Goal: Task Accomplishment & Management: Manage account settings

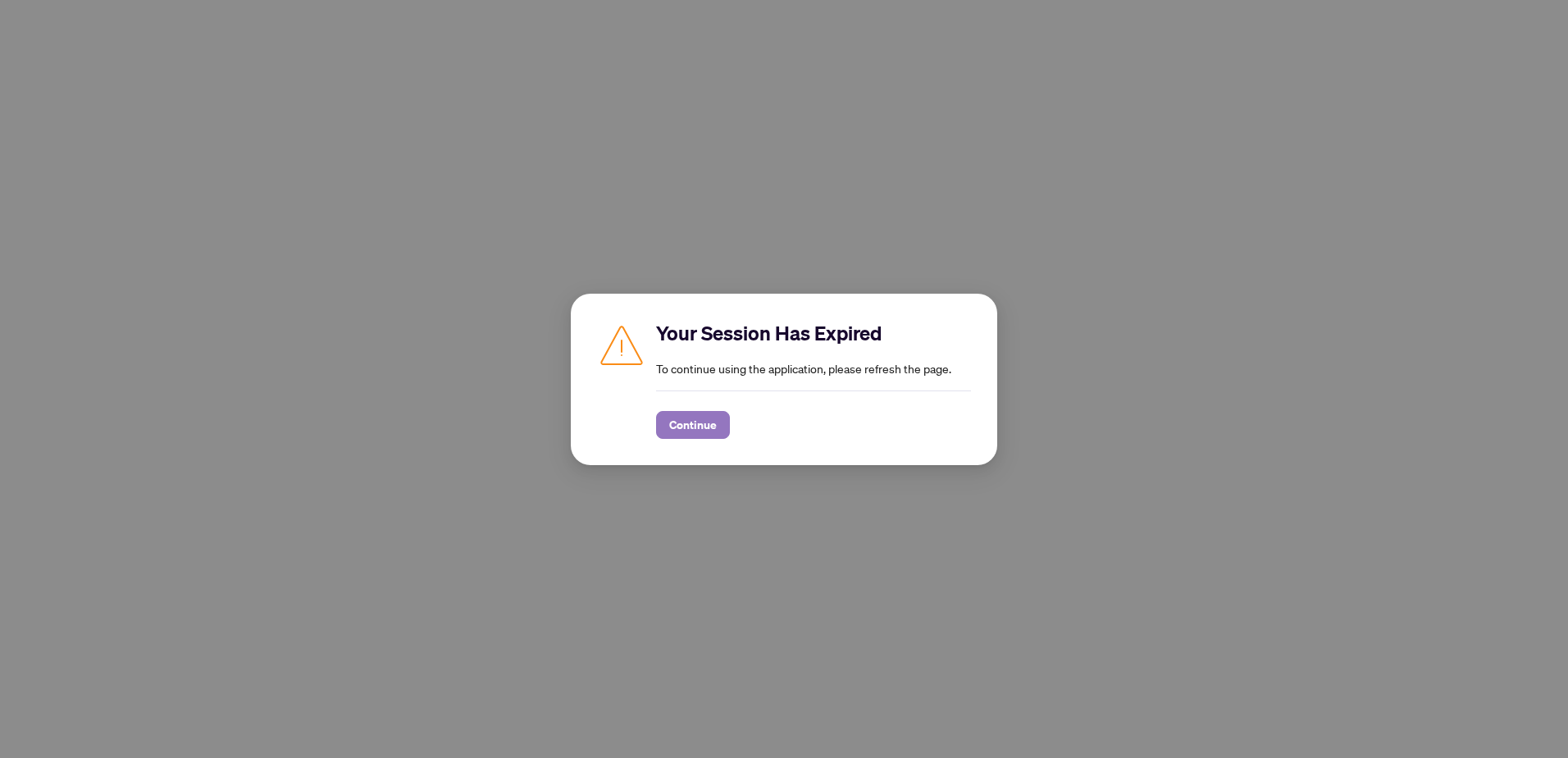
click at [676, 423] on span "Continue" at bounding box center [692, 425] width 47 height 26
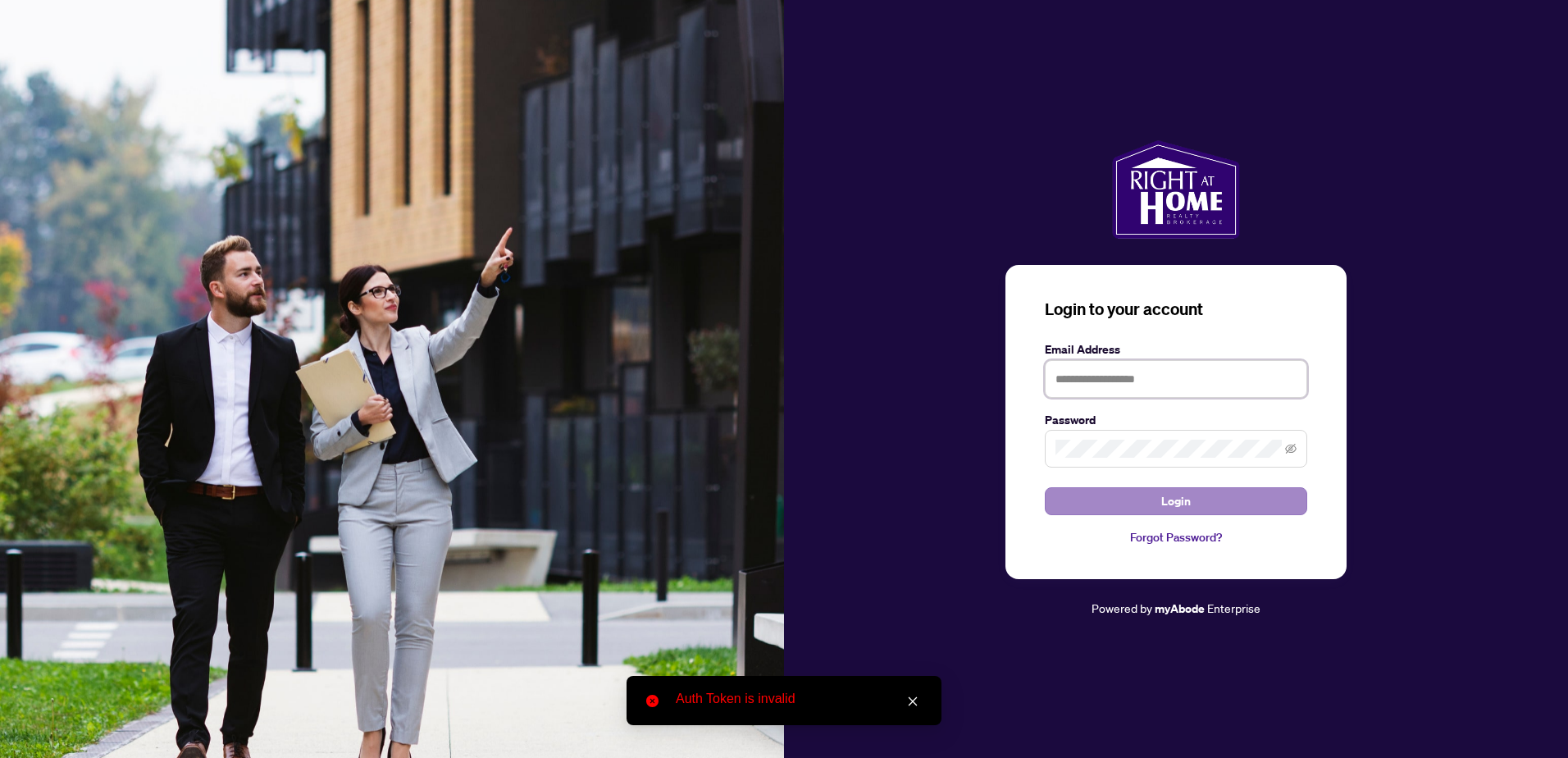
type input "**********"
click at [999, 478] on div "**********" at bounding box center [1176, 379] width 784 height 479
click at [1106, 504] on button "Login" at bounding box center [1176, 501] width 262 height 28
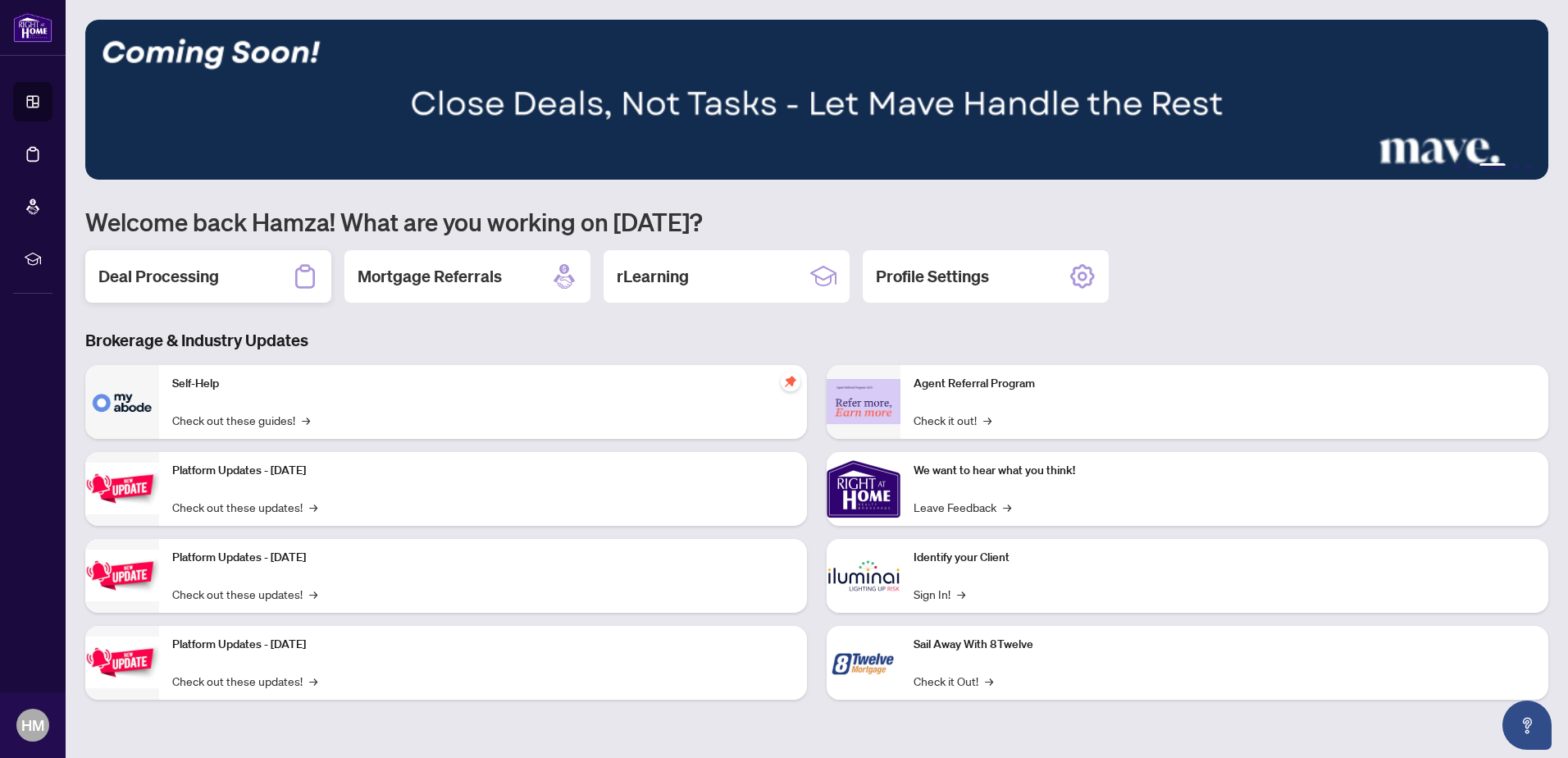
click at [168, 285] on h2 "Deal Processing" at bounding box center [158, 277] width 121 height 23
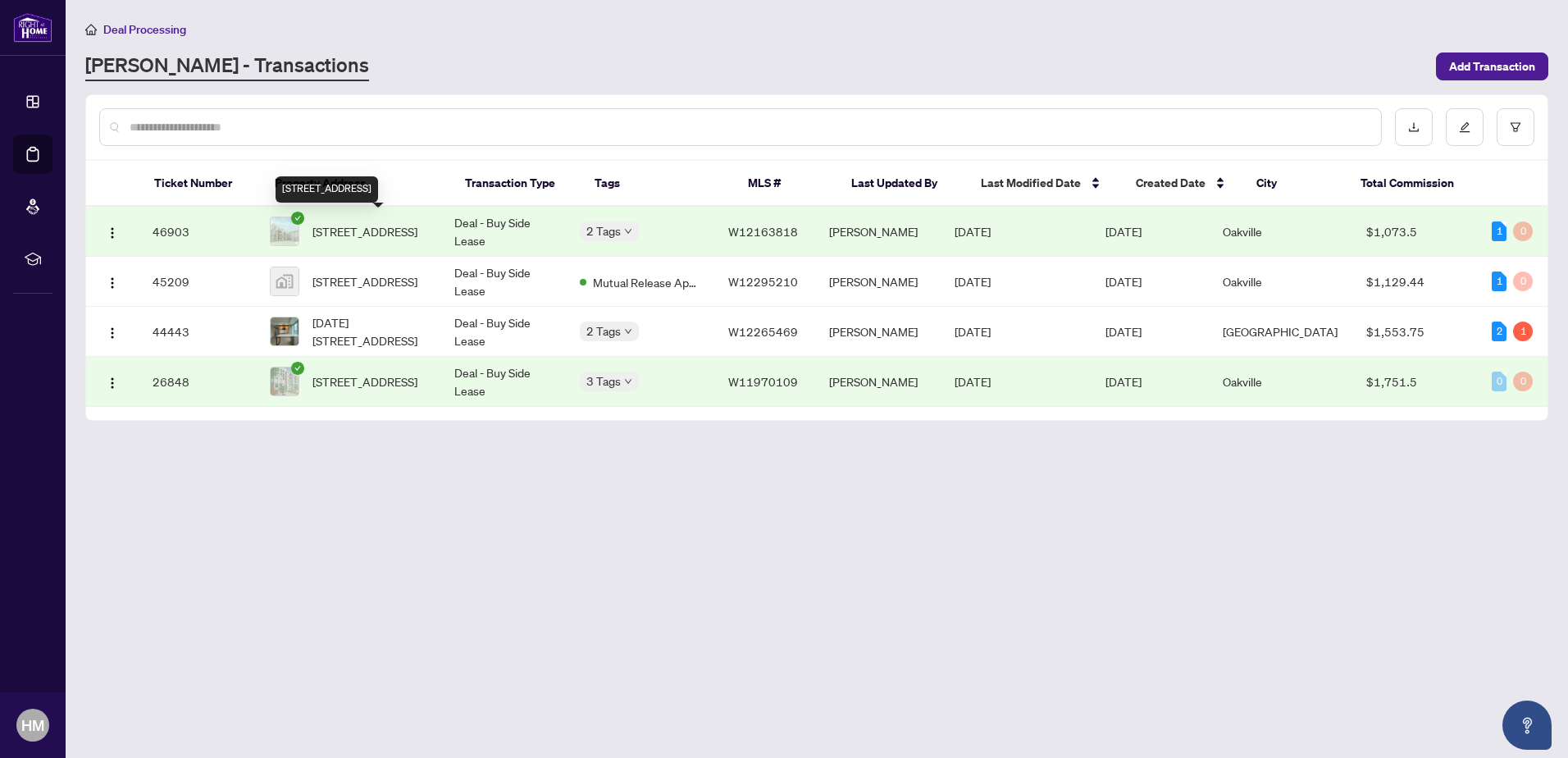
click at [417, 236] on span "[STREET_ADDRESS]" at bounding box center [364, 231] width 105 height 18
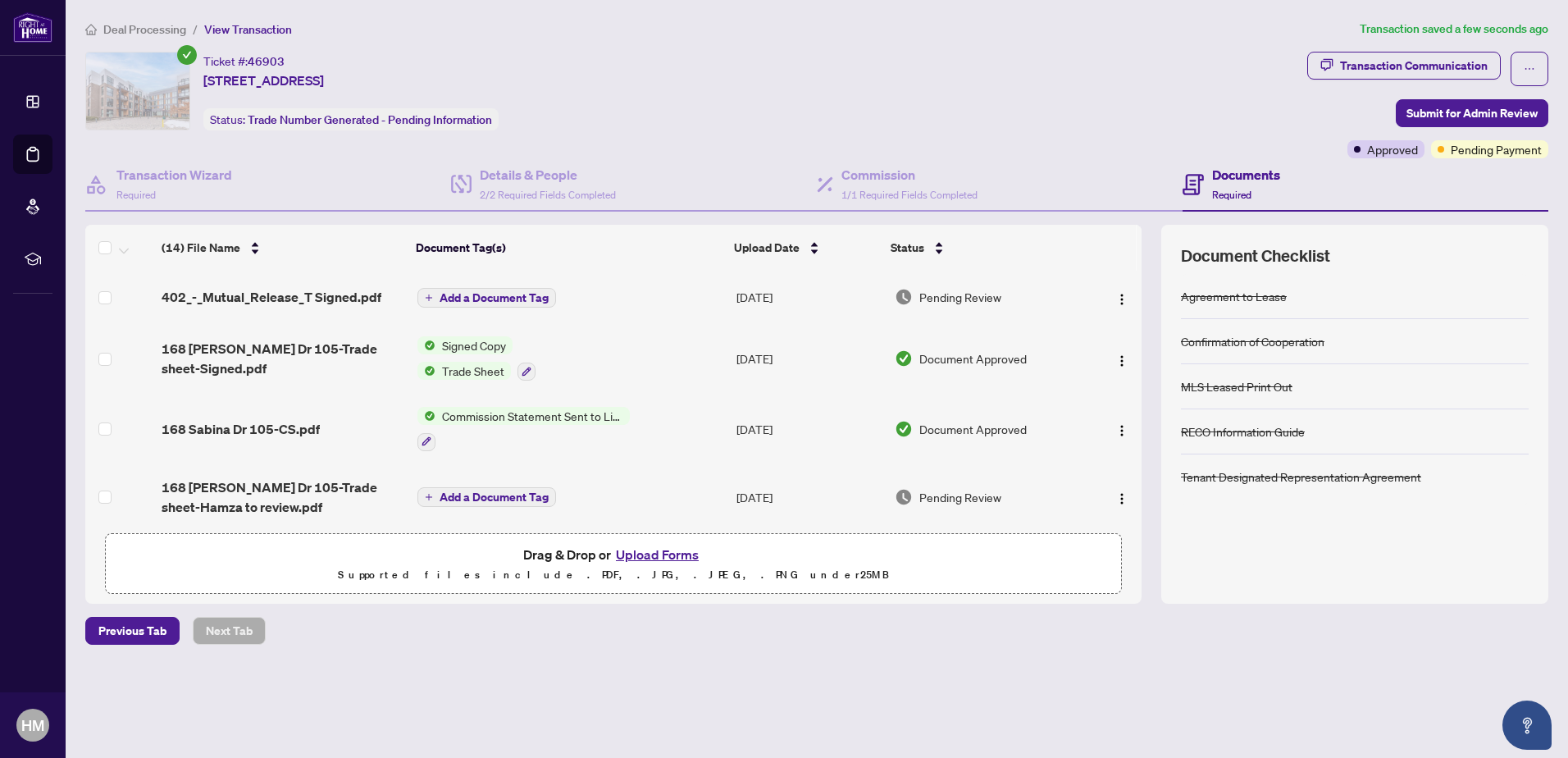
click at [510, 298] on span "Add a Document Tag" at bounding box center [494, 297] width 109 height 11
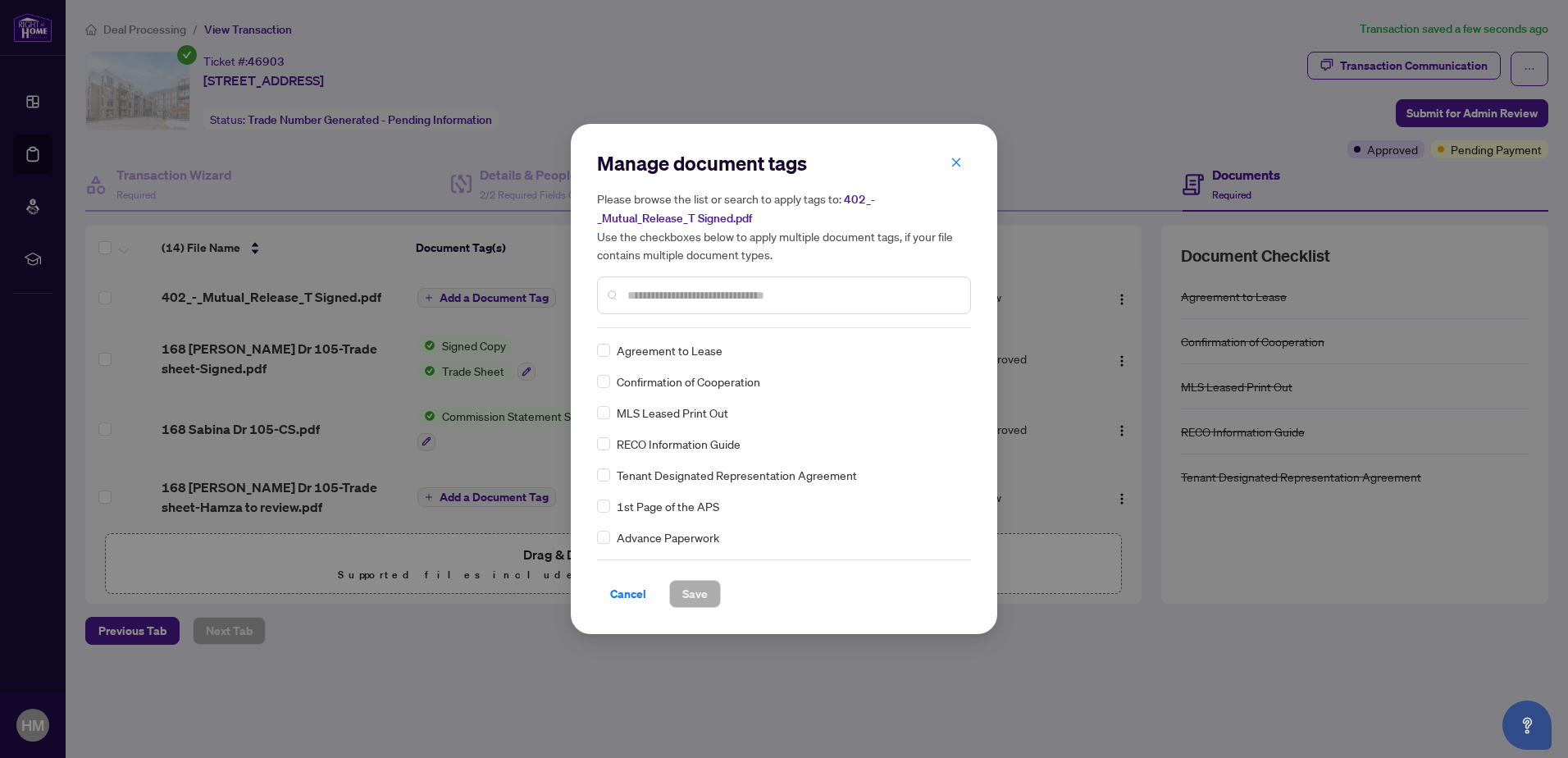
click at [660, 298] on input "text" at bounding box center [792, 295] width 329 height 18
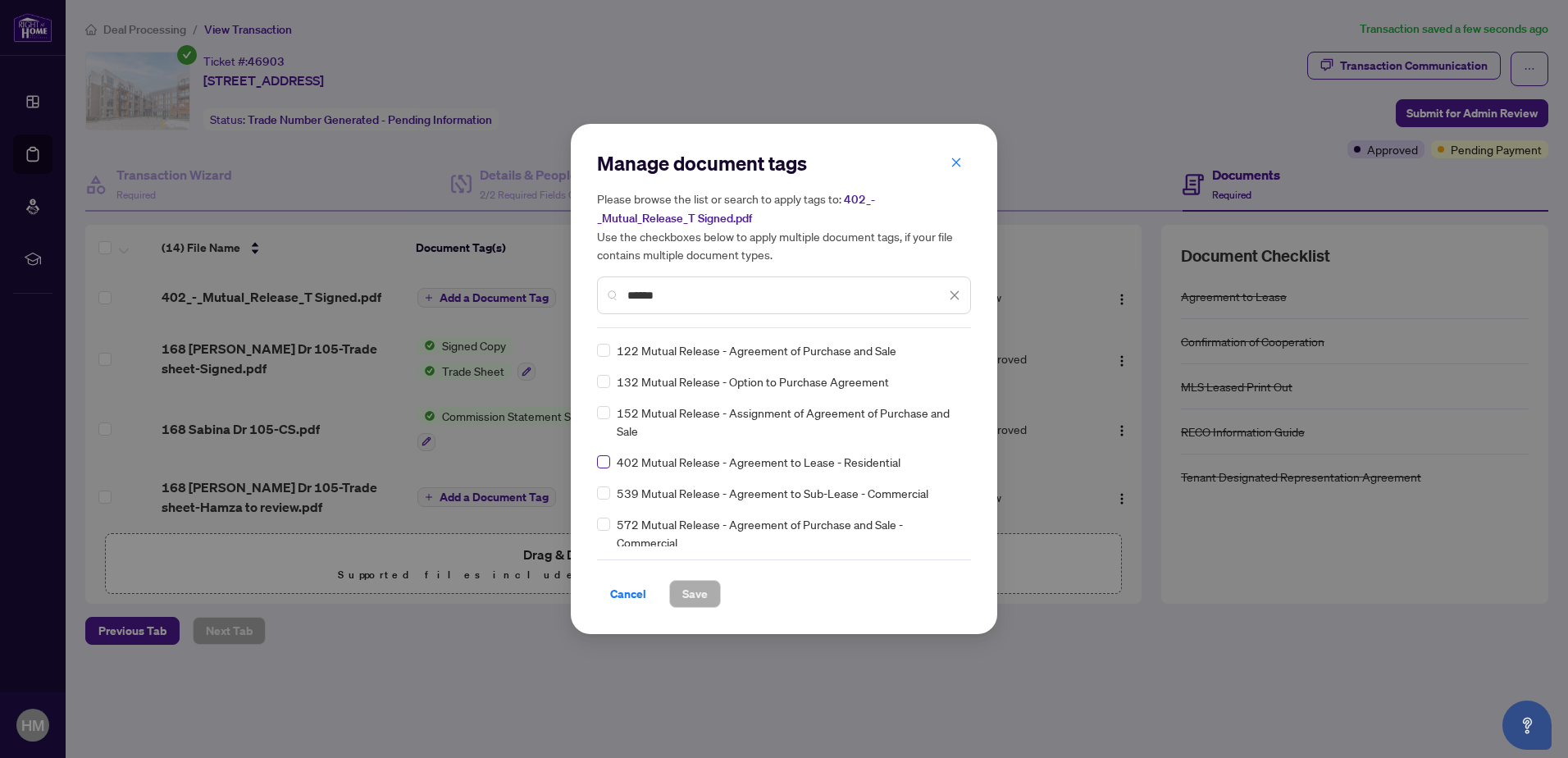
type input "******"
click at [702, 591] on span "Save" at bounding box center [694, 594] width 25 height 26
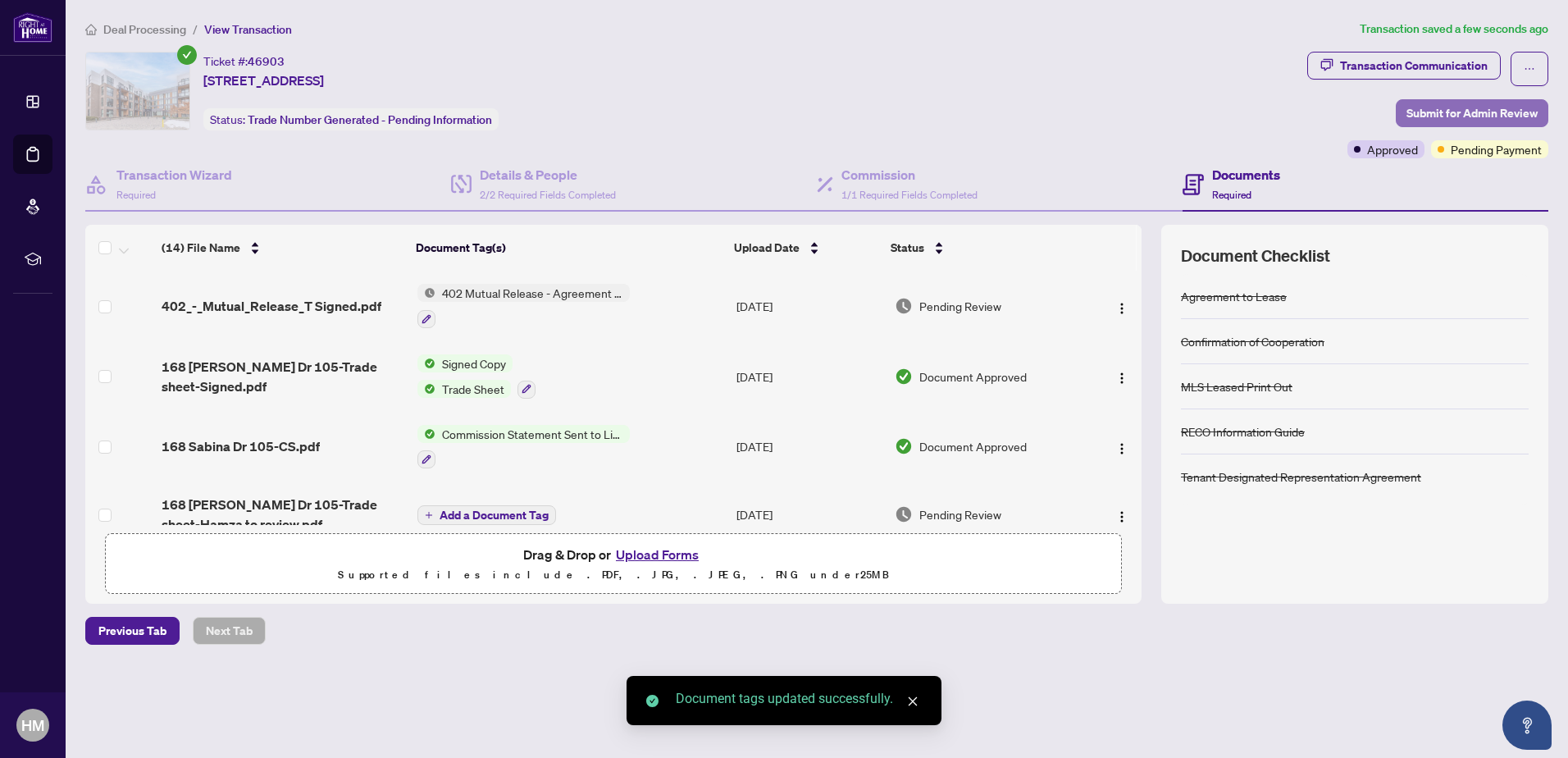
click at [1443, 115] on span "Submit for Admin Review" at bounding box center [1472, 113] width 131 height 26
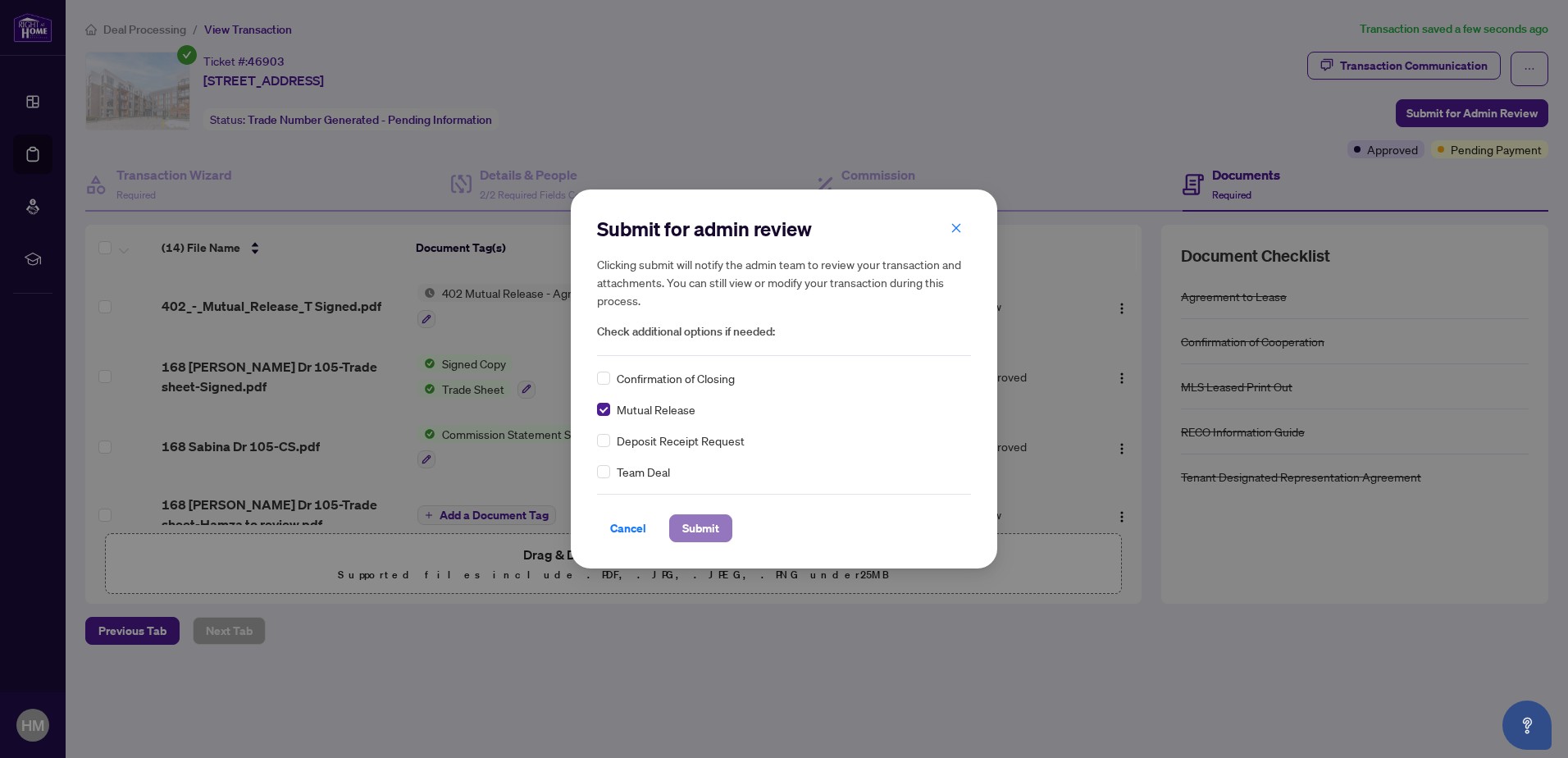
click at [701, 529] on span "Submit" at bounding box center [700, 529] width 37 height 26
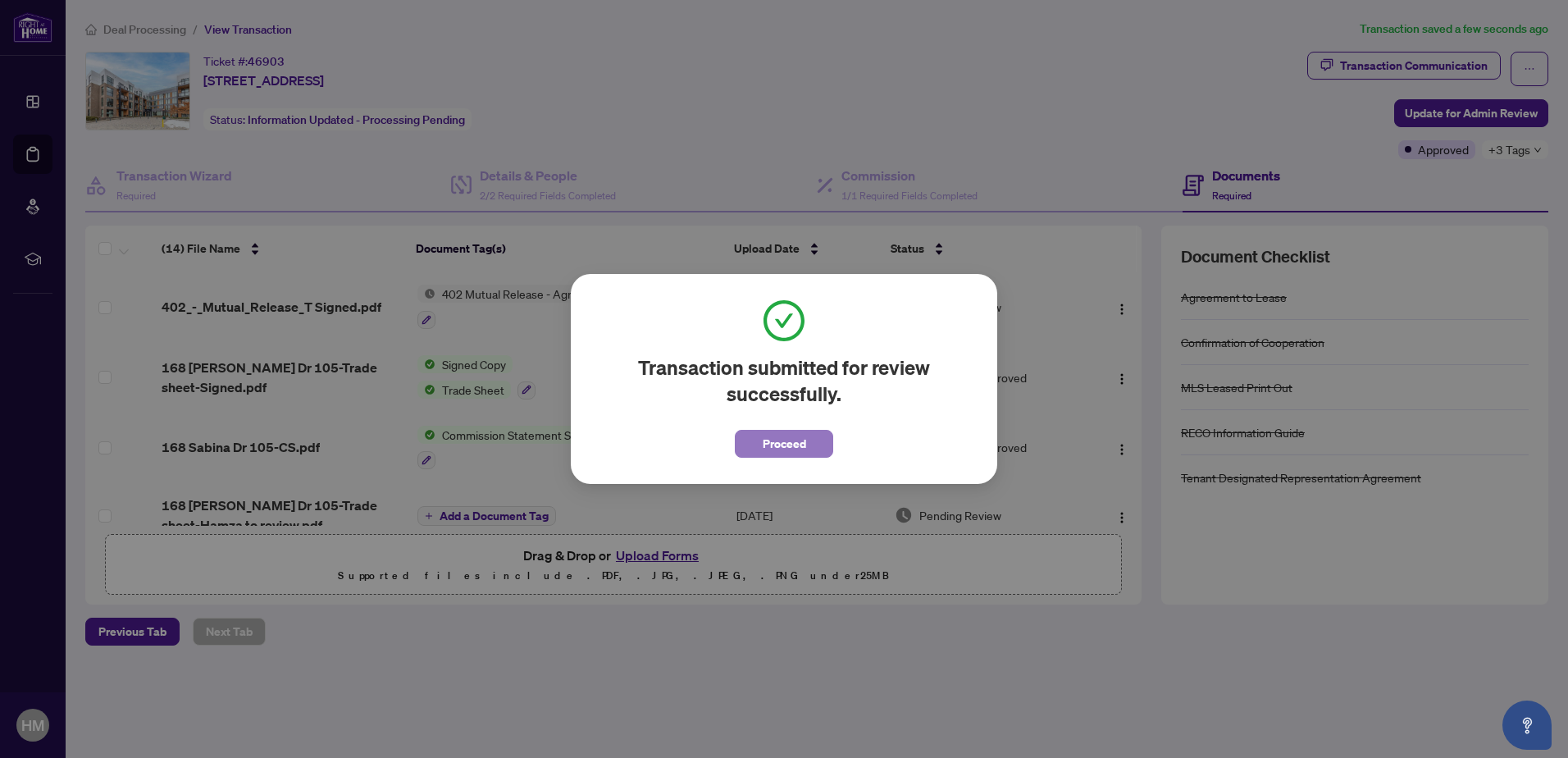
click at [780, 445] on span "Proceed" at bounding box center [784, 444] width 43 height 26
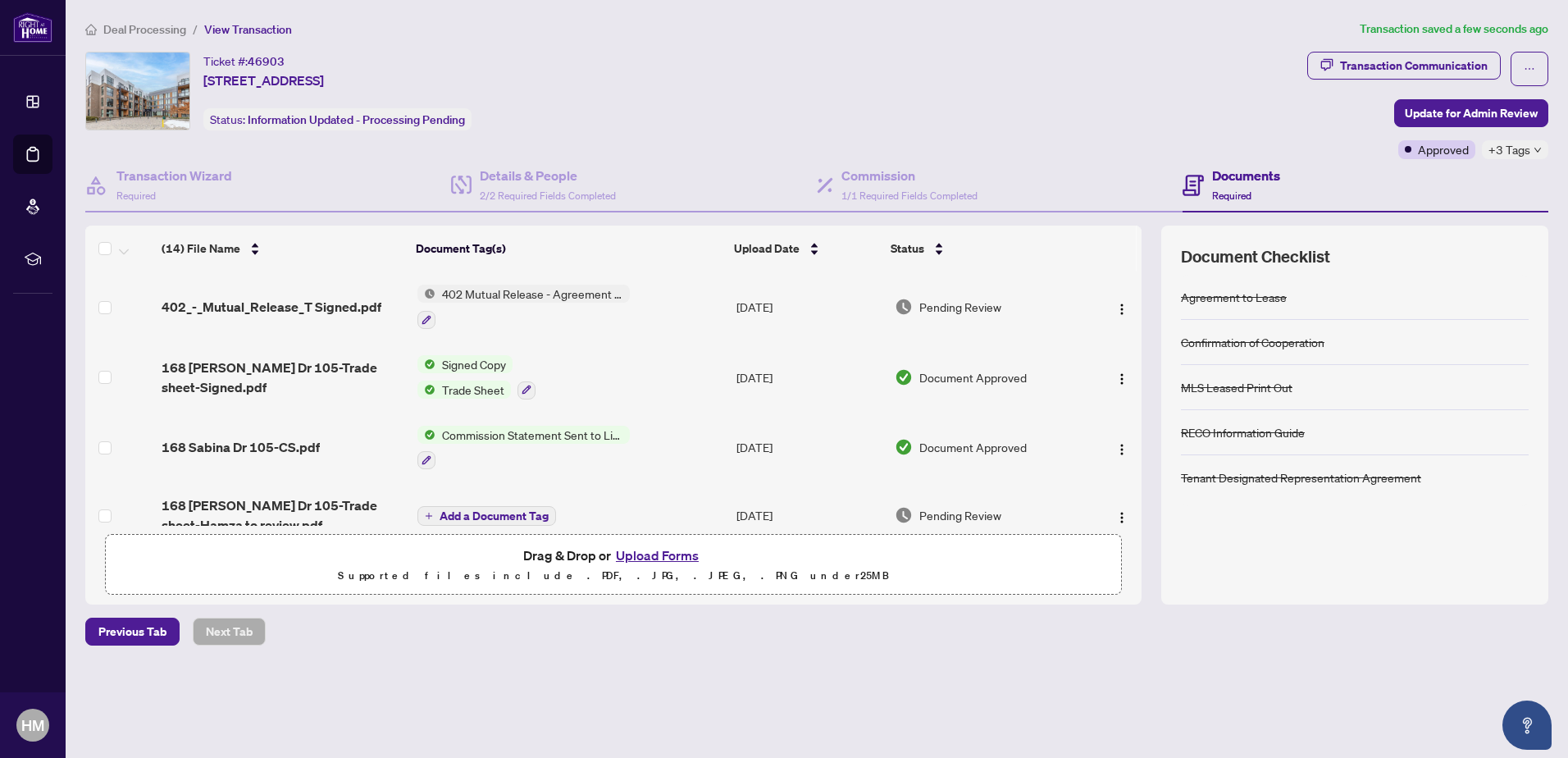
click at [122, 22] on span "Deal Processing" at bounding box center [145, 29] width 83 height 15
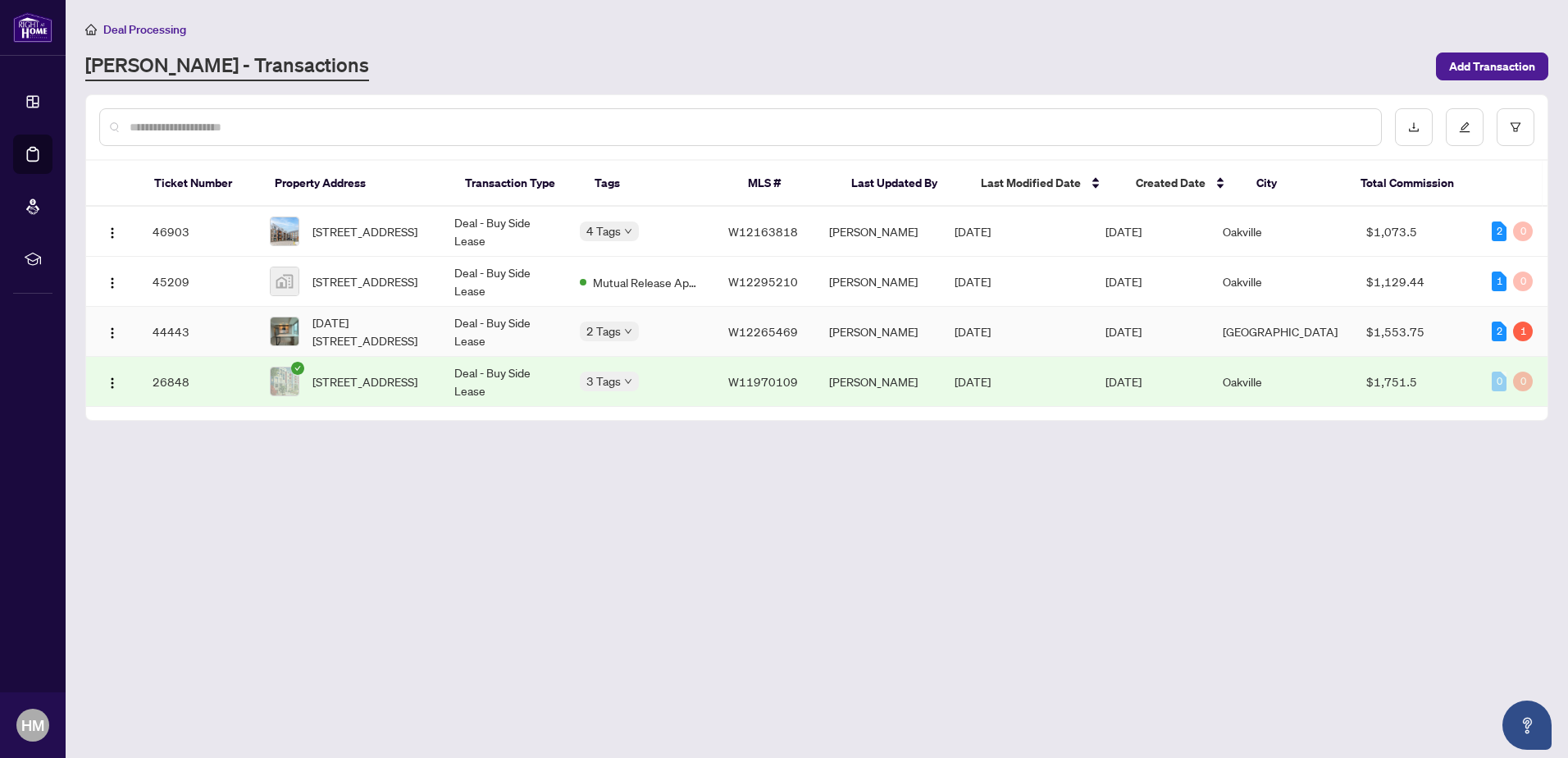
click at [408, 335] on span "[DATE][STREET_ADDRESS]" at bounding box center [370, 331] width 116 height 36
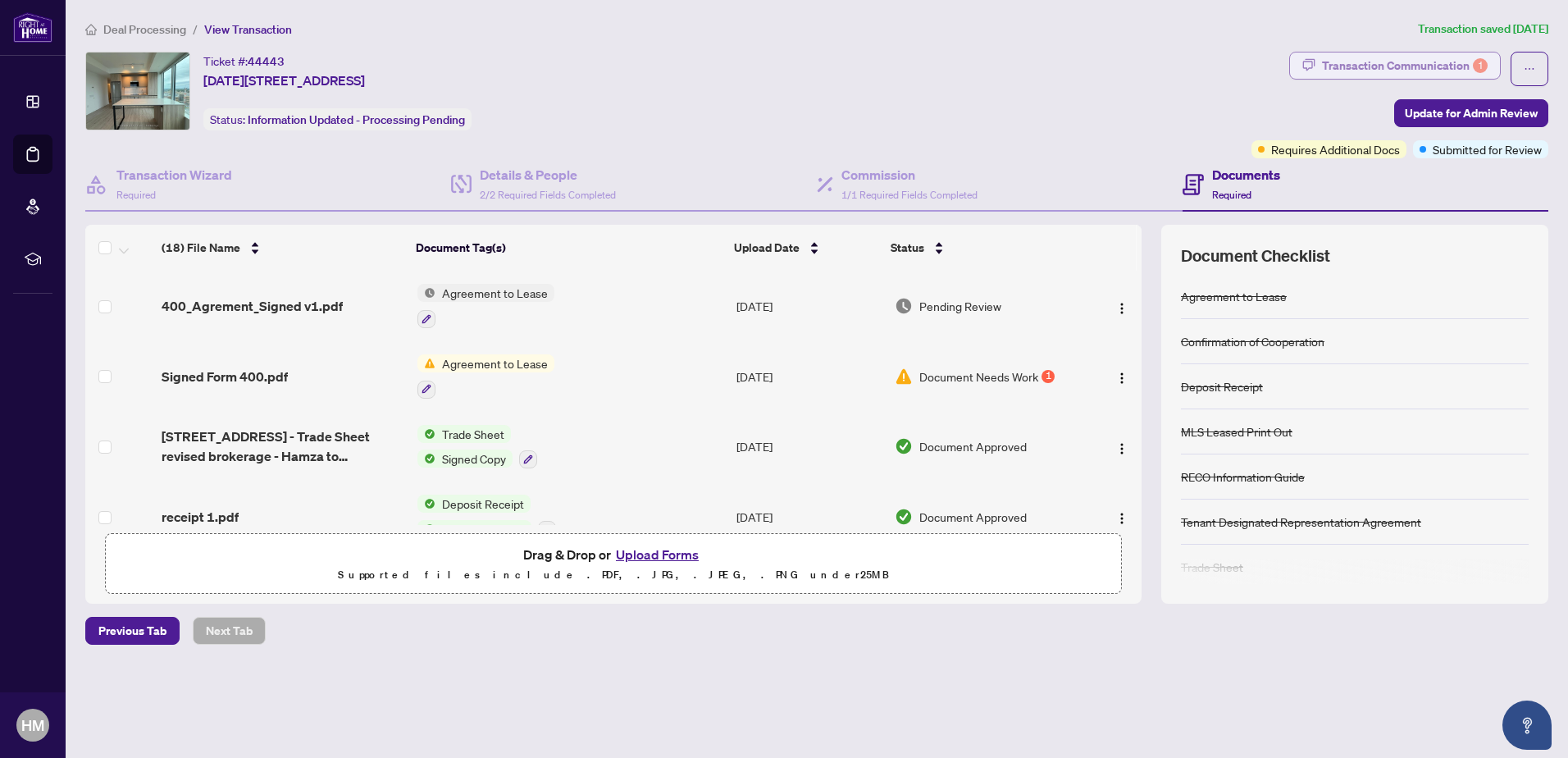
click at [1356, 67] on div "Transaction Communication 1" at bounding box center [1405, 66] width 166 height 26
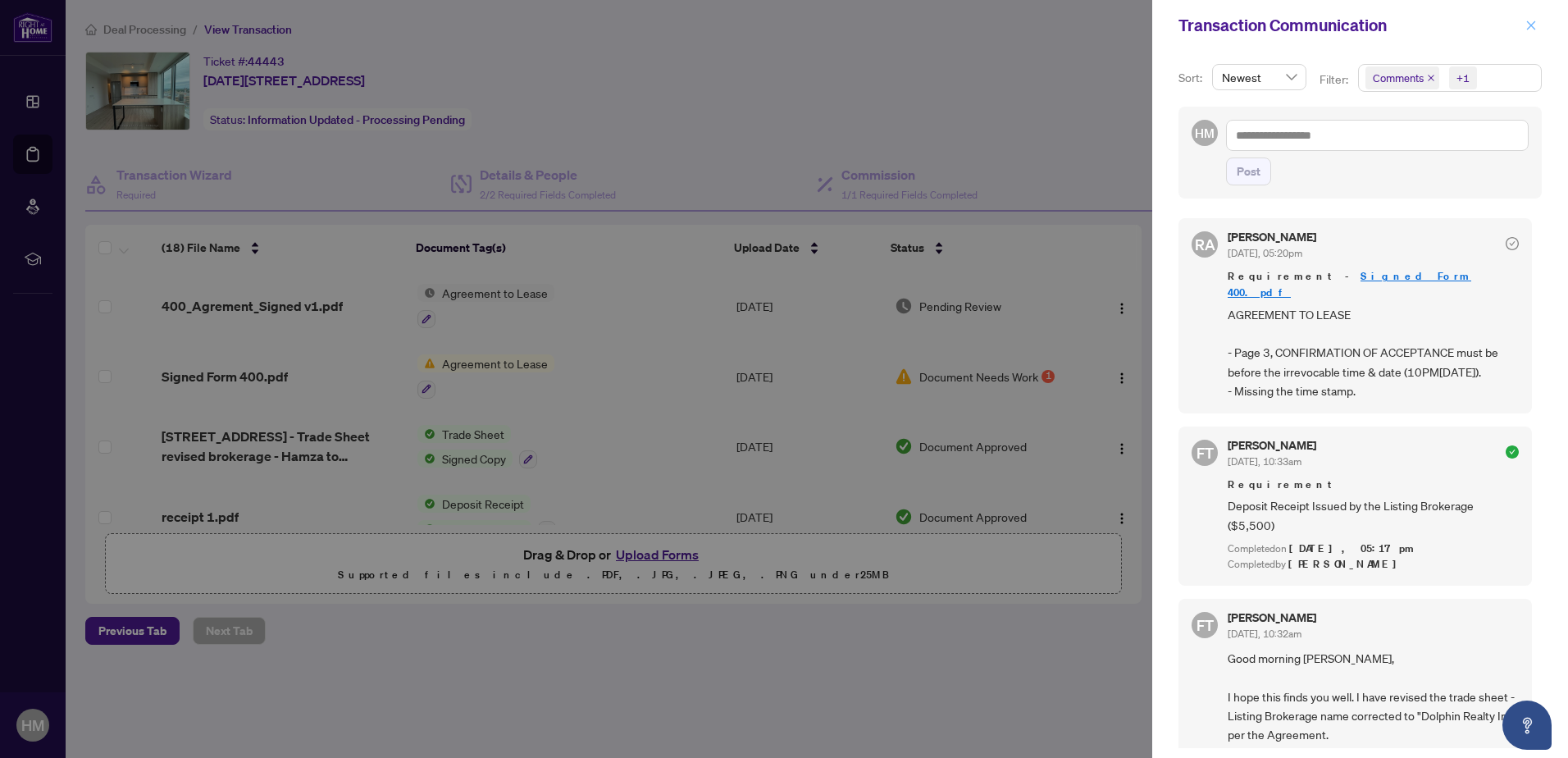
click at [1534, 21] on icon "close" at bounding box center [1531, 25] width 11 height 11
